Goal: Task Accomplishment & Management: Manage account settings

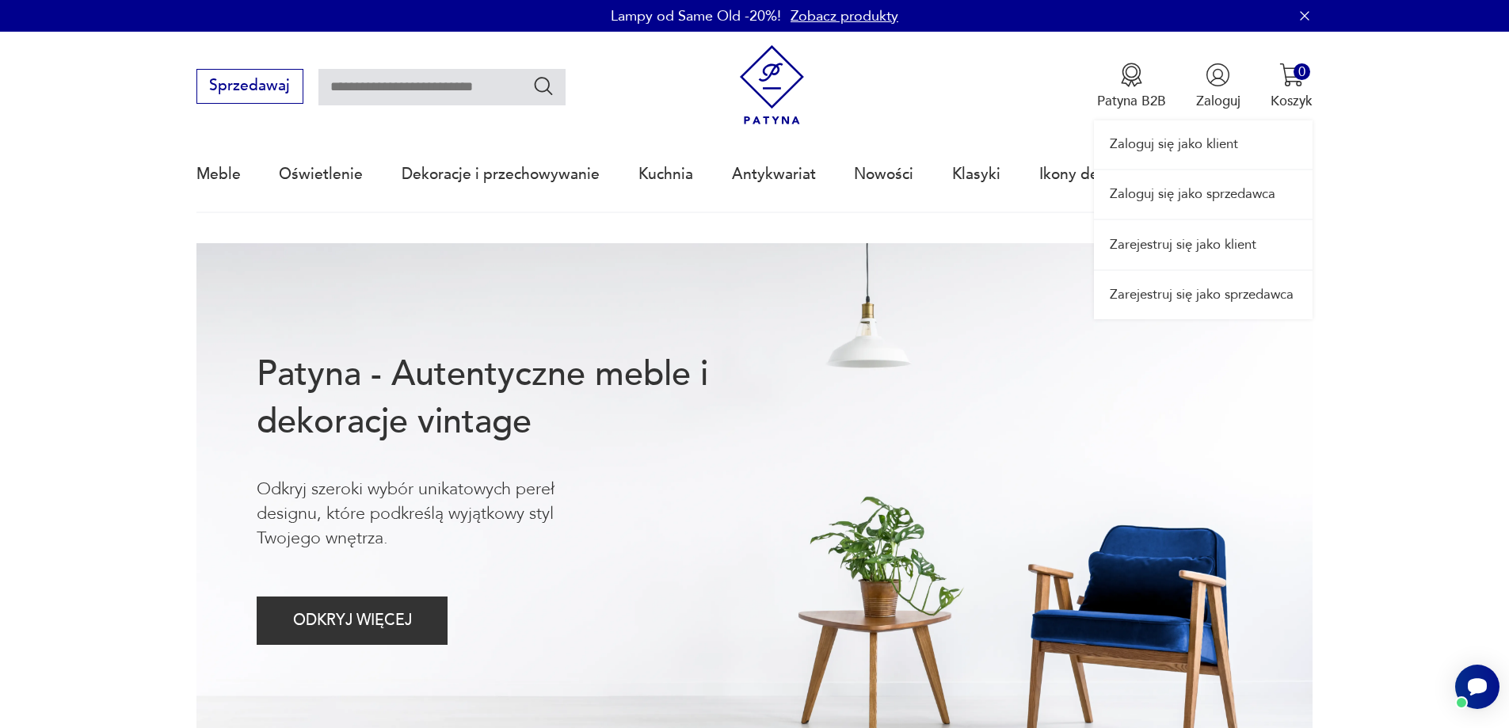
click at [1206, 193] on link "Zaloguj się jako sprzedawca" at bounding box center [1203, 194] width 219 height 48
click at [1201, 205] on link "Zaloguj się jako sprzedawca" at bounding box center [1203, 194] width 219 height 48
